Goal: Task Accomplishment & Management: Manage account settings

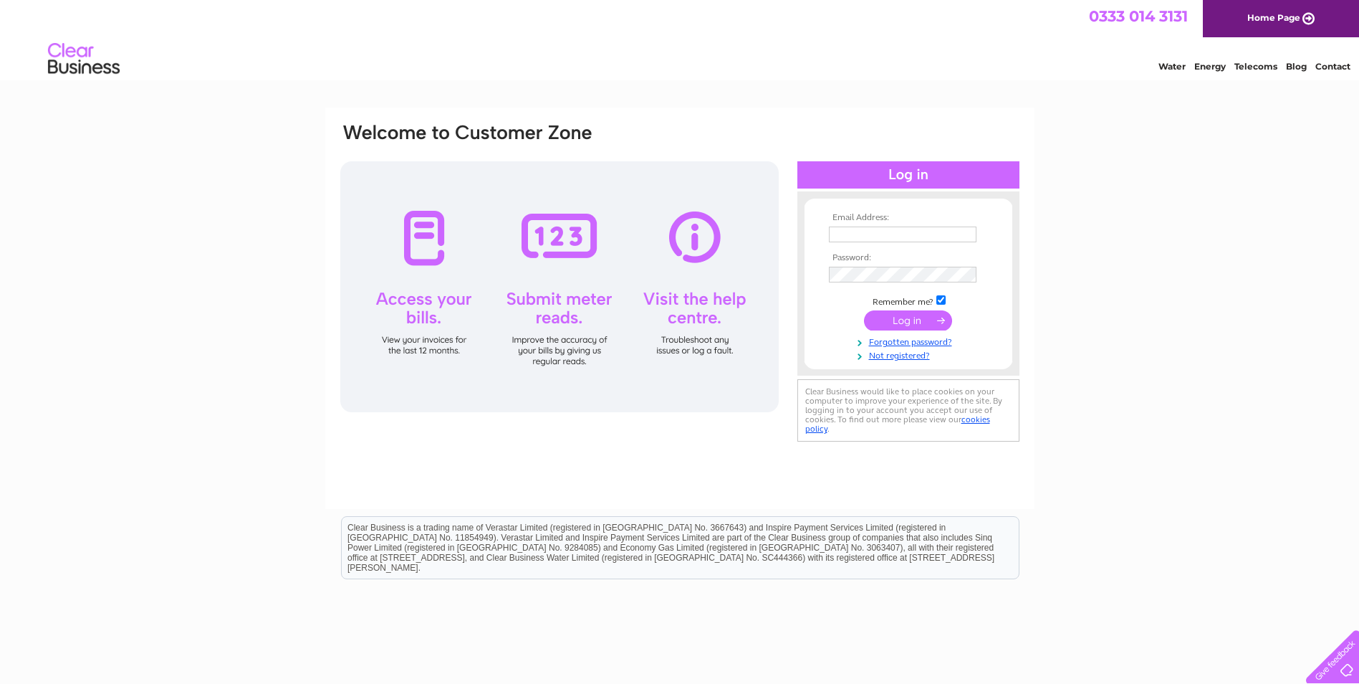
click at [875, 227] on input "text" at bounding box center [903, 234] width 148 height 16
type input "[EMAIL_ADDRESS][DOMAIN_NAME]"
click at [864, 312] on input "submit" at bounding box center [908, 322] width 88 height 20
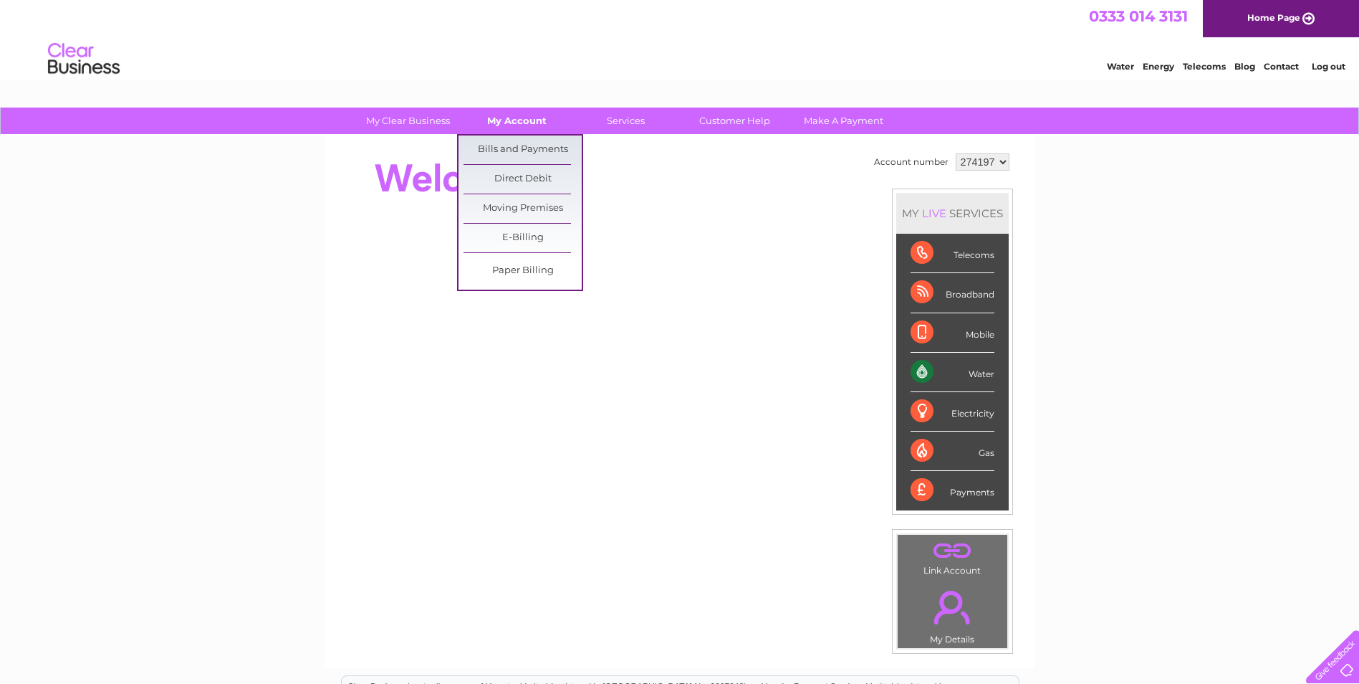
click at [523, 123] on link "My Account" at bounding box center [517, 120] width 118 height 27
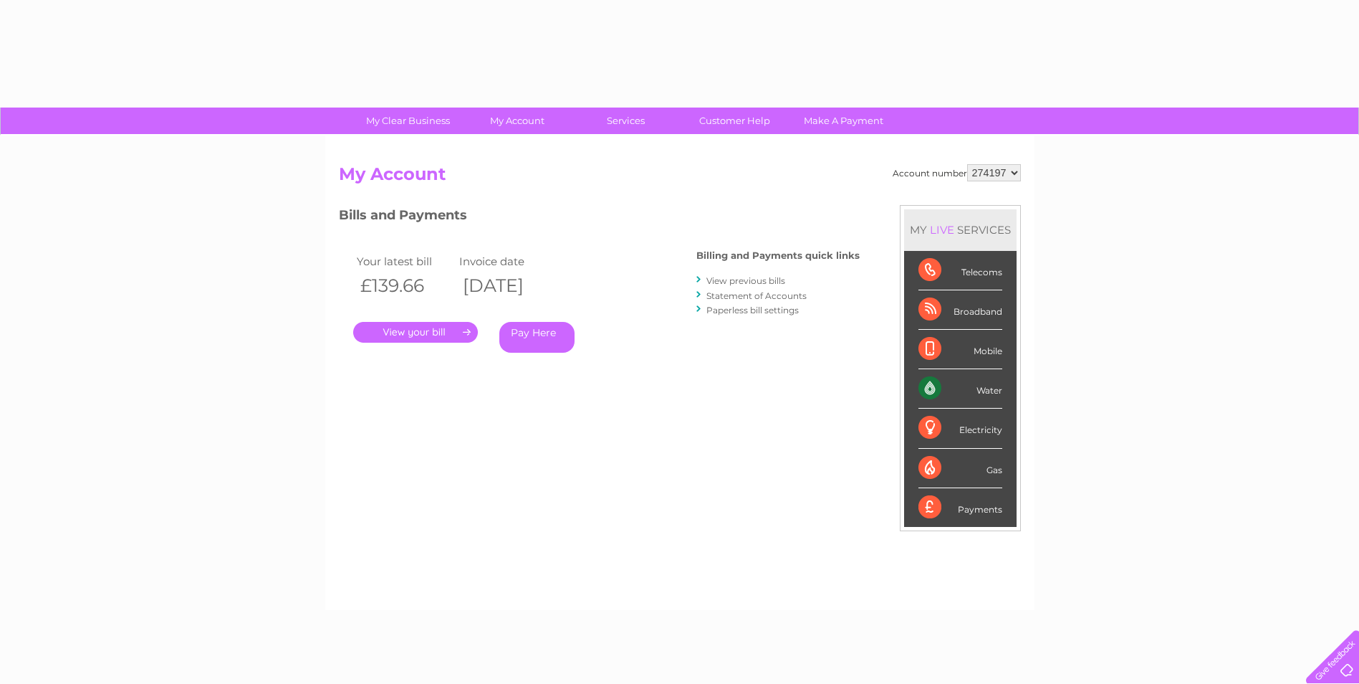
click at [519, 139] on div "Account number 274197 My Account MY LIVE SERVICES Telecoms Broadband Mobile Wat…" at bounding box center [679, 372] width 709 height 474
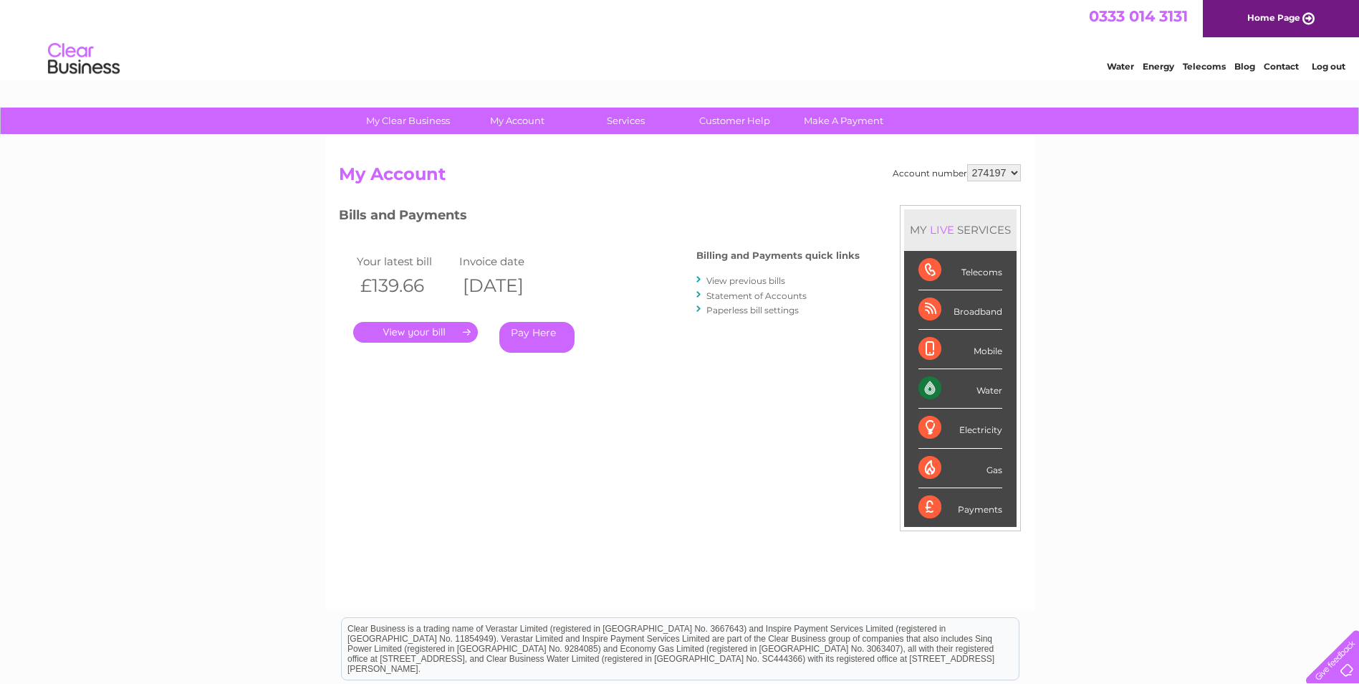
click at [437, 327] on link "." at bounding box center [415, 332] width 125 height 21
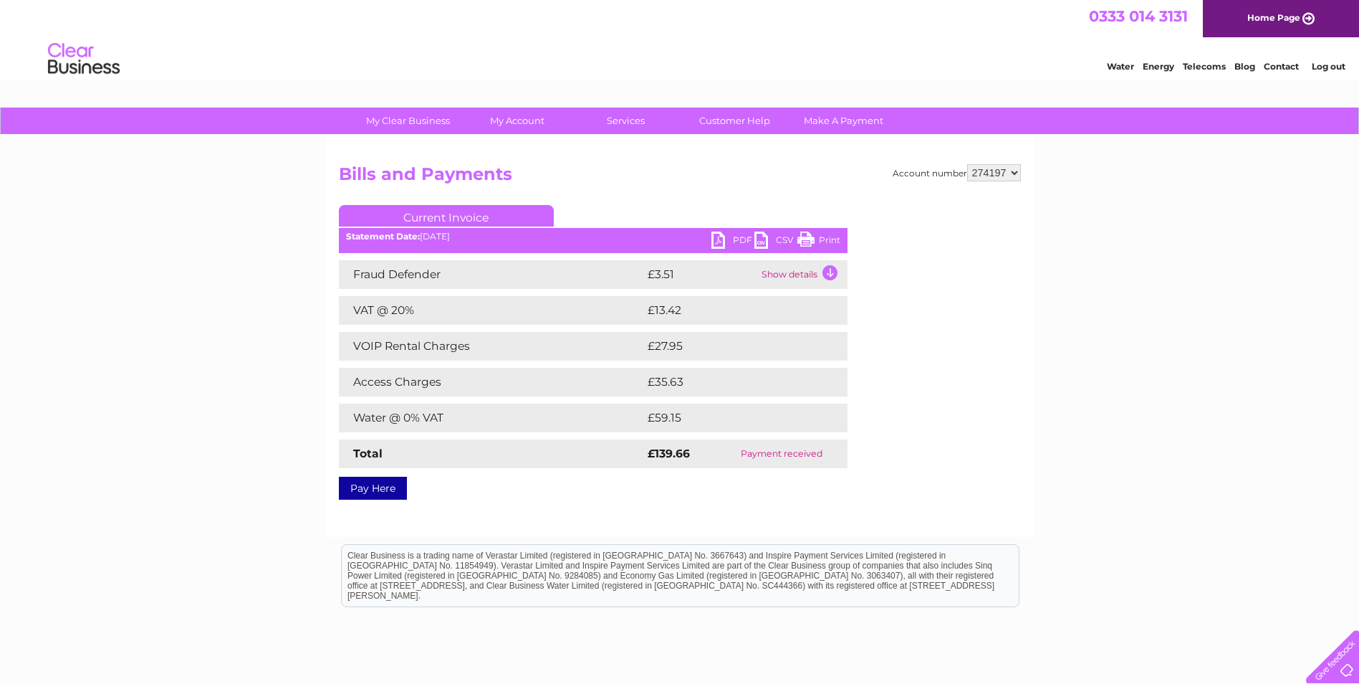
click at [713, 236] on link "PDF" at bounding box center [733, 241] width 43 height 21
